Goal: Task Accomplishment & Management: Use online tool/utility

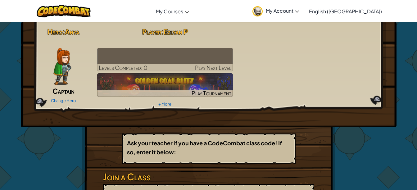
click at [27, 74] on div "Hero : Anya Captain Change Hero Player : [PERSON_NAME] P Levels Completed: 0 Pl…" at bounding box center [209, 74] width 376 height 105
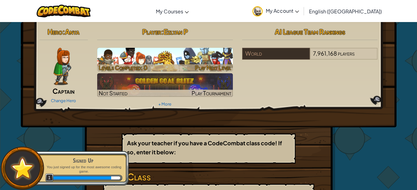
click at [117, 53] on h3 "CS1" at bounding box center [165, 56] width 136 height 14
click at [128, 54] on h3 "CS1" at bounding box center [165, 56] width 136 height 14
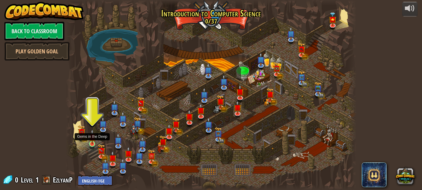
click at [94, 143] on img at bounding box center [92, 137] width 7 height 16
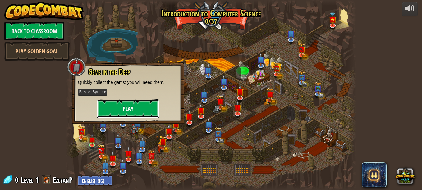
click at [120, 114] on button "Play" at bounding box center [128, 108] width 62 height 19
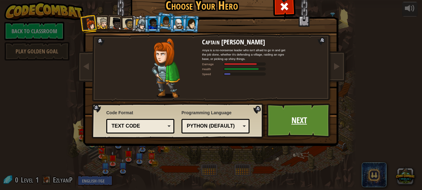
click at [284, 116] on link "Next" at bounding box center [298, 120] width 65 height 34
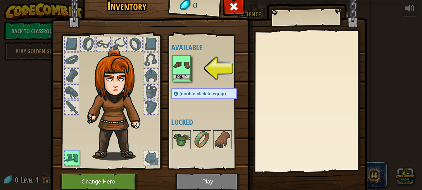
scroll to position [24, 0]
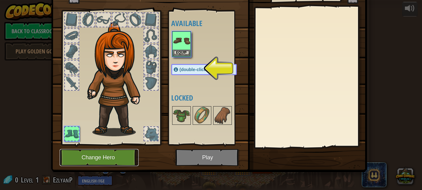
click at [111, 156] on button "Change Hero" at bounding box center [99, 157] width 79 height 17
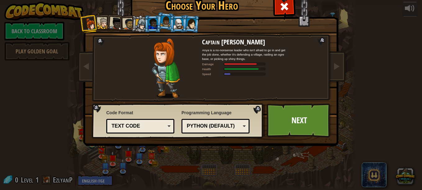
click at [154, 125] on div "Text code" at bounding box center [139, 126] width 54 height 7
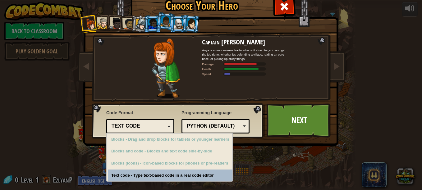
click at [230, 124] on div "Python (Default)" at bounding box center [214, 126] width 54 height 7
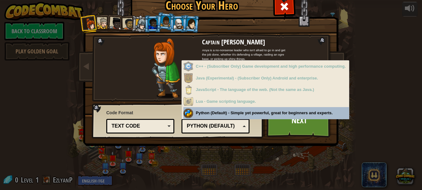
click at [126, 101] on div "Captain [PERSON_NAME] Anya is a no-nonsense leader who isn't afraid to go in an…" at bounding box center [210, 79] width 233 height 135
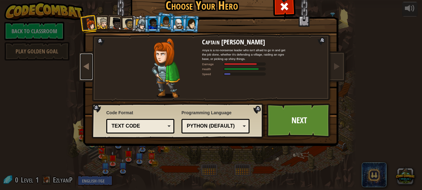
click at [80, 69] on link at bounding box center [86, 67] width 12 height 26
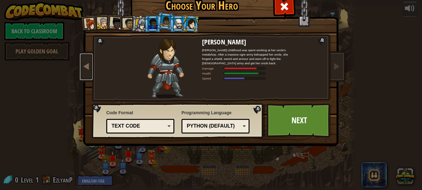
click at [81, 72] on link at bounding box center [86, 67] width 12 height 26
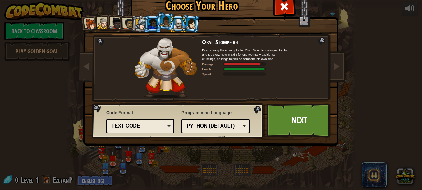
click at [286, 120] on link "Next" at bounding box center [298, 120] width 65 height 34
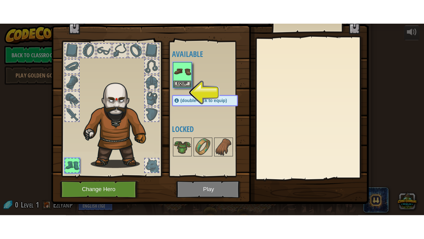
scroll to position [18, 0]
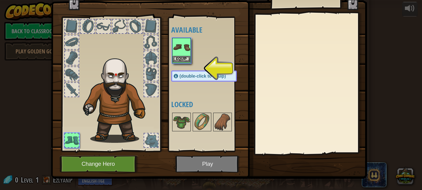
click at [175, 45] on img at bounding box center [181, 47] width 17 height 17
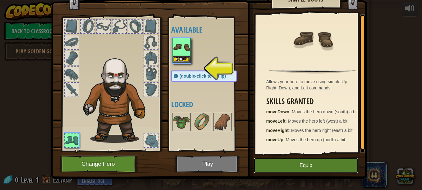
click at [290, 167] on button "Equip" at bounding box center [305, 166] width 105 height 16
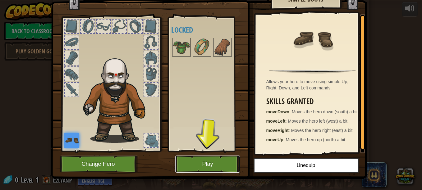
click at [221, 164] on button "Play" at bounding box center [207, 164] width 65 height 17
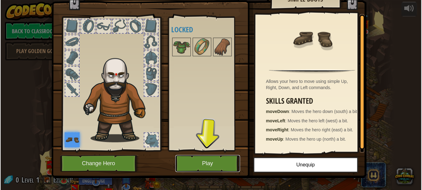
scroll to position [0, 0]
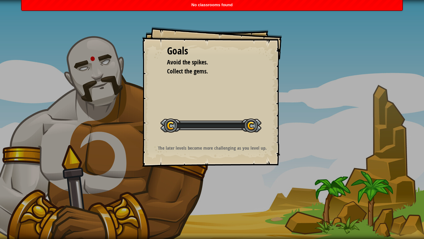
click at [208, 138] on div "Goals Avoid the spikes. Collect the gems. Start Level Error loading from server…" at bounding box center [212, 97] width 140 height 140
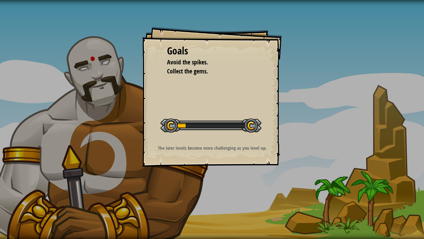
click at [208, 138] on div "Goals Avoid the spikes. Collect the gems. Start Level Error loading from server…" at bounding box center [212, 97] width 140 height 140
click at [189, 126] on div at bounding box center [211, 125] width 101 height 14
drag, startPoint x: 300, startPoint y: 52, endPoint x: 298, endPoint y: 20, distance: 32.3
click at [298, 20] on div "Goals Avoid the spikes. Collect the gems. Start Level Error loading from server…" at bounding box center [212, 119] width 424 height 239
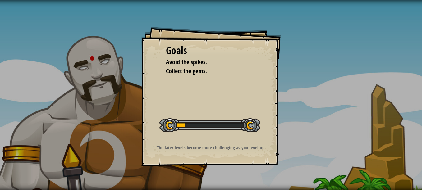
click at [212, 41] on div "Goals Avoid the spikes. Collect the gems. Start Level Error loading from server…" at bounding box center [211, 97] width 140 height 140
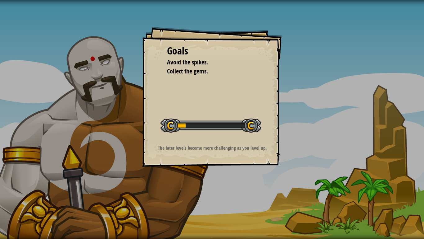
drag, startPoint x: 424, startPoint y: 58, endPoint x: 304, endPoint y: 106, distance: 129.5
click at [304, 106] on div "Goals Avoid the spikes. Collect the gems. Start Level Error loading from server…" at bounding box center [212, 119] width 424 height 239
click at [189, 108] on div "Goals Avoid the spikes. Collect the gems. Start Level Error loading from server…" at bounding box center [212, 97] width 140 height 140
